Goal: Transaction & Acquisition: Purchase product/service

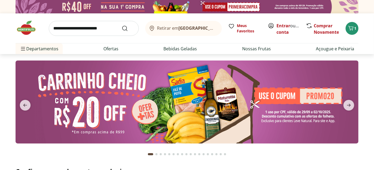
click at [188, 31] on b "[GEOGRAPHIC_DATA]/[GEOGRAPHIC_DATA]" at bounding box center [224, 28] width 90 height 6
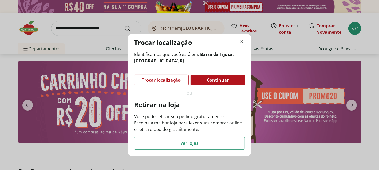
click at [168, 82] on span "Trocar localização" at bounding box center [161, 80] width 39 height 4
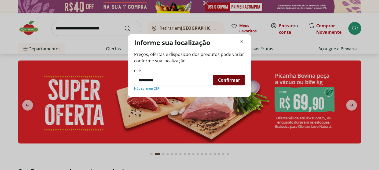
type input "*********"
click at [241, 83] on div "Confirmar" at bounding box center [229, 80] width 32 height 11
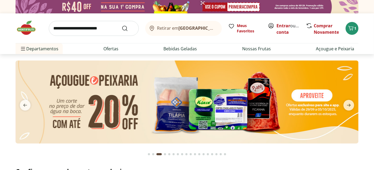
click at [175, 27] on span "Retirar em Rio de Janeiro/RJ" at bounding box center [186, 28] width 59 height 5
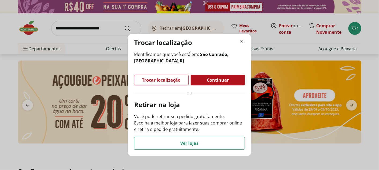
click at [218, 80] on span "Continuar" at bounding box center [218, 80] width 22 height 4
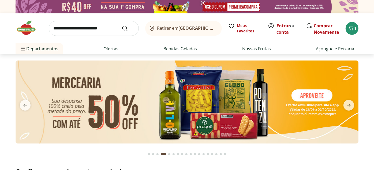
click at [73, 30] on input "search" at bounding box center [94, 28] width 90 height 15
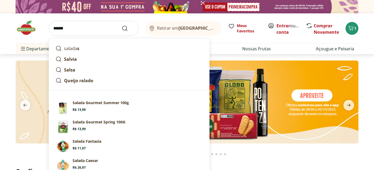
type input "******"
click at [122, 25] on button "Submit Search" at bounding box center [128, 28] width 13 height 6
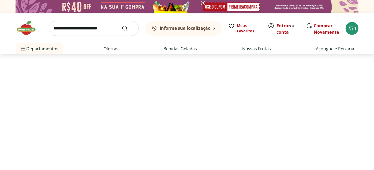
select select "**********"
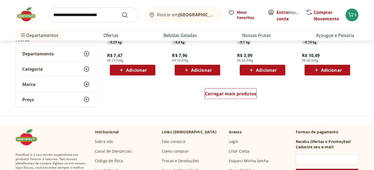
scroll to position [387, 0]
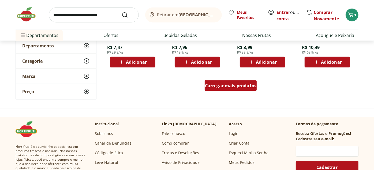
click at [253, 84] on span "Carregar mais produtos" at bounding box center [231, 86] width 52 height 4
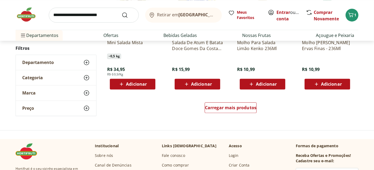
scroll to position [775, 0]
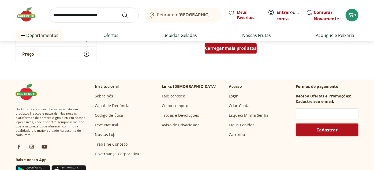
click at [249, 48] on span "Carregar mais produtos" at bounding box center [231, 48] width 52 height 4
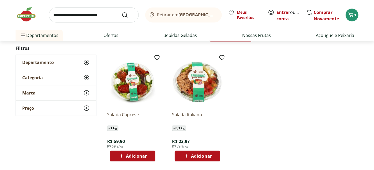
scroll to position [60, 0]
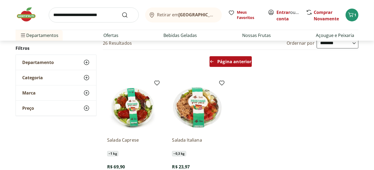
click at [245, 64] on div "Página anterior" at bounding box center [231, 61] width 42 height 11
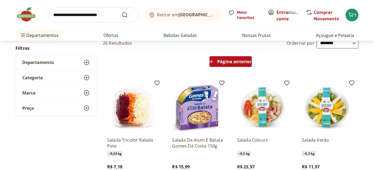
click at [245, 64] on div "Página anterior" at bounding box center [231, 61] width 42 height 11
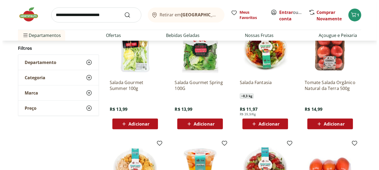
scroll to position [119, 0]
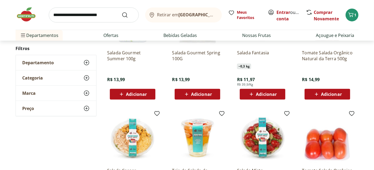
click at [271, 92] on span "Adicionar" at bounding box center [266, 94] width 21 height 4
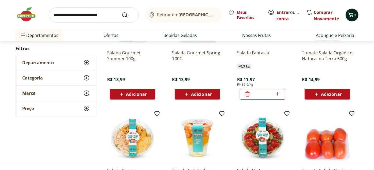
click at [354, 19] on button "2" at bounding box center [352, 15] width 13 height 13
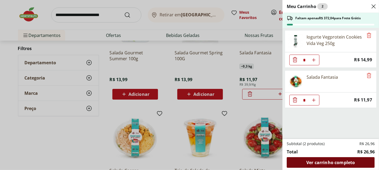
click at [331, 166] on div "Ver carrinho completo" at bounding box center [331, 162] width 88 height 11
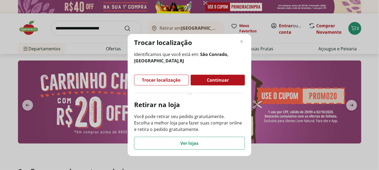
click at [228, 80] on span "Continuar" at bounding box center [218, 80] width 22 height 4
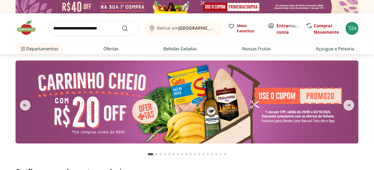
click at [201, 31] on div "Retirar em Rio de Janeiro/RJ" at bounding box center [183, 28] width 68 height 6
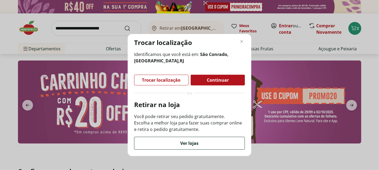
click at [199, 145] on div "Ver lojas" at bounding box center [189, 143] width 110 height 12
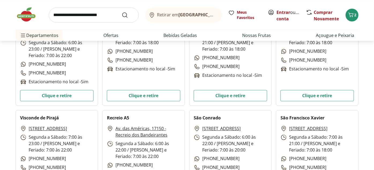
scroll to position [954, 0]
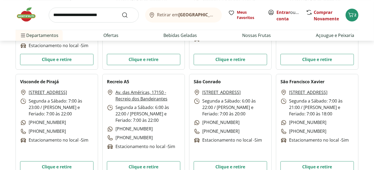
click at [225, 93] on link "Estrada do Joá, 136 - São Conrado" at bounding box center [222, 92] width 38 height 6
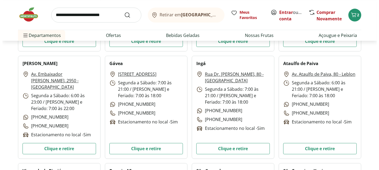
scroll to position [775, 0]
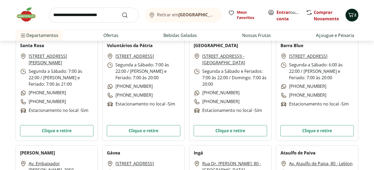
click at [356, 13] on span "2" at bounding box center [356, 14] width 2 height 5
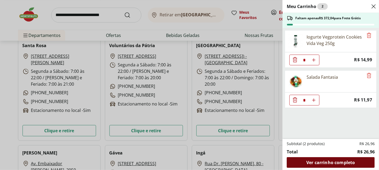
click at [326, 162] on span "Ver carrinho completo" at bounding box center [330, 163] width 49 height 4
